Goal: Navigation & Orientation: Find specific page/section

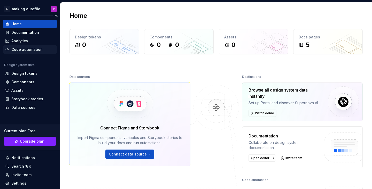
click at [36, 50] on div "Code automation" at bounding box center [26, 49] width 31 height 5
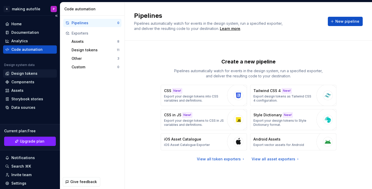
click at [33, 74] on div "Design tokens" at bounding box center [24, 73] width 26 height 5
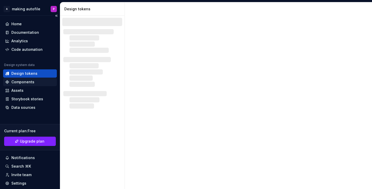
click at [32, 81] on div "Components" at bounding box center [22, 82] width 23 height 5
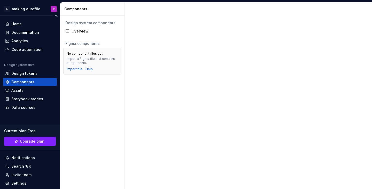
scroll to position [33, 0]
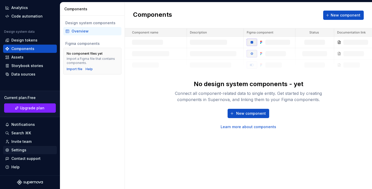
click at [29, 152] on div "Settings" at bounding box center [30, 150] width 50 height 5
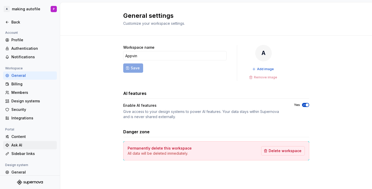
click at [26, 146] on div "Ask AI" at bounding box center [32, 145] width 43 height 5
